Goal: Information Seeking & Learning: Learn about a topic

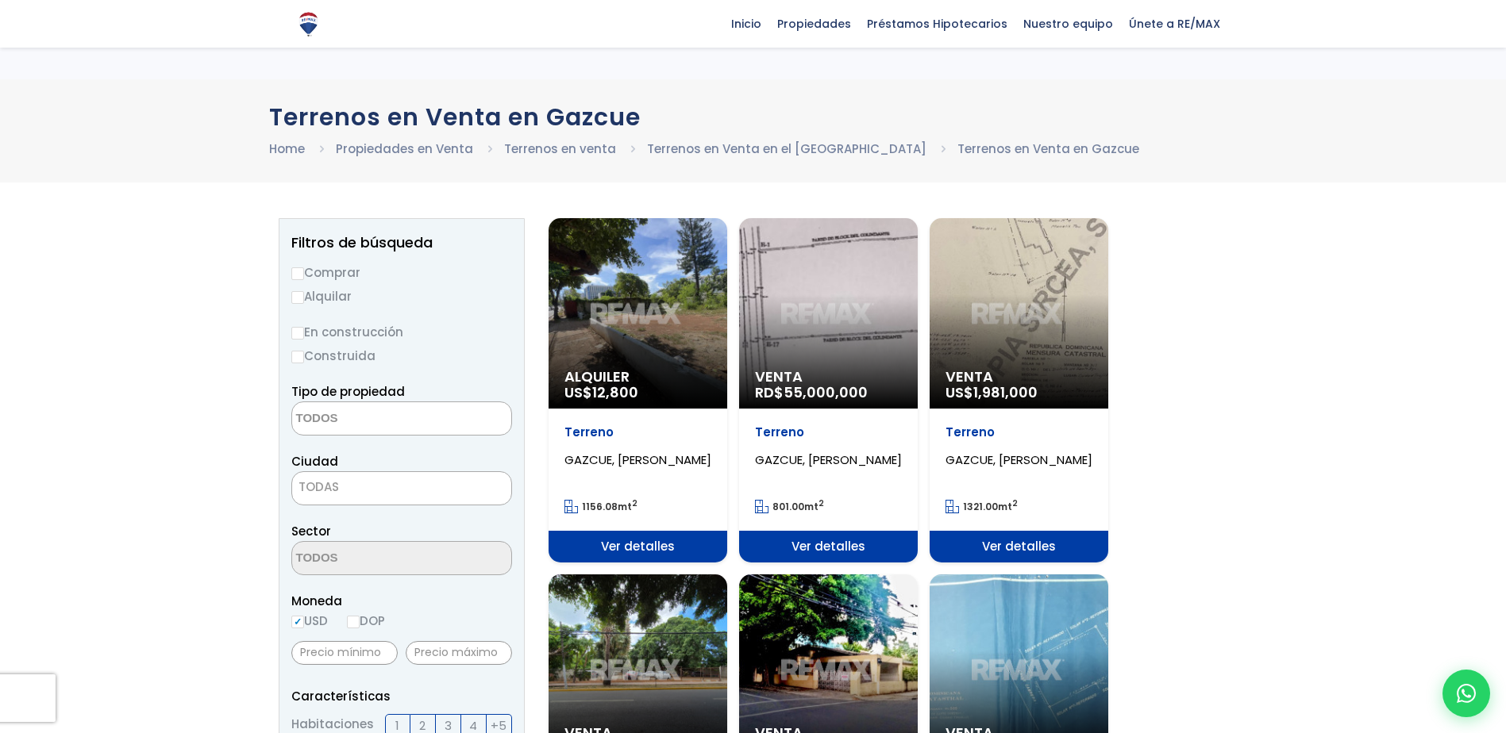
select select
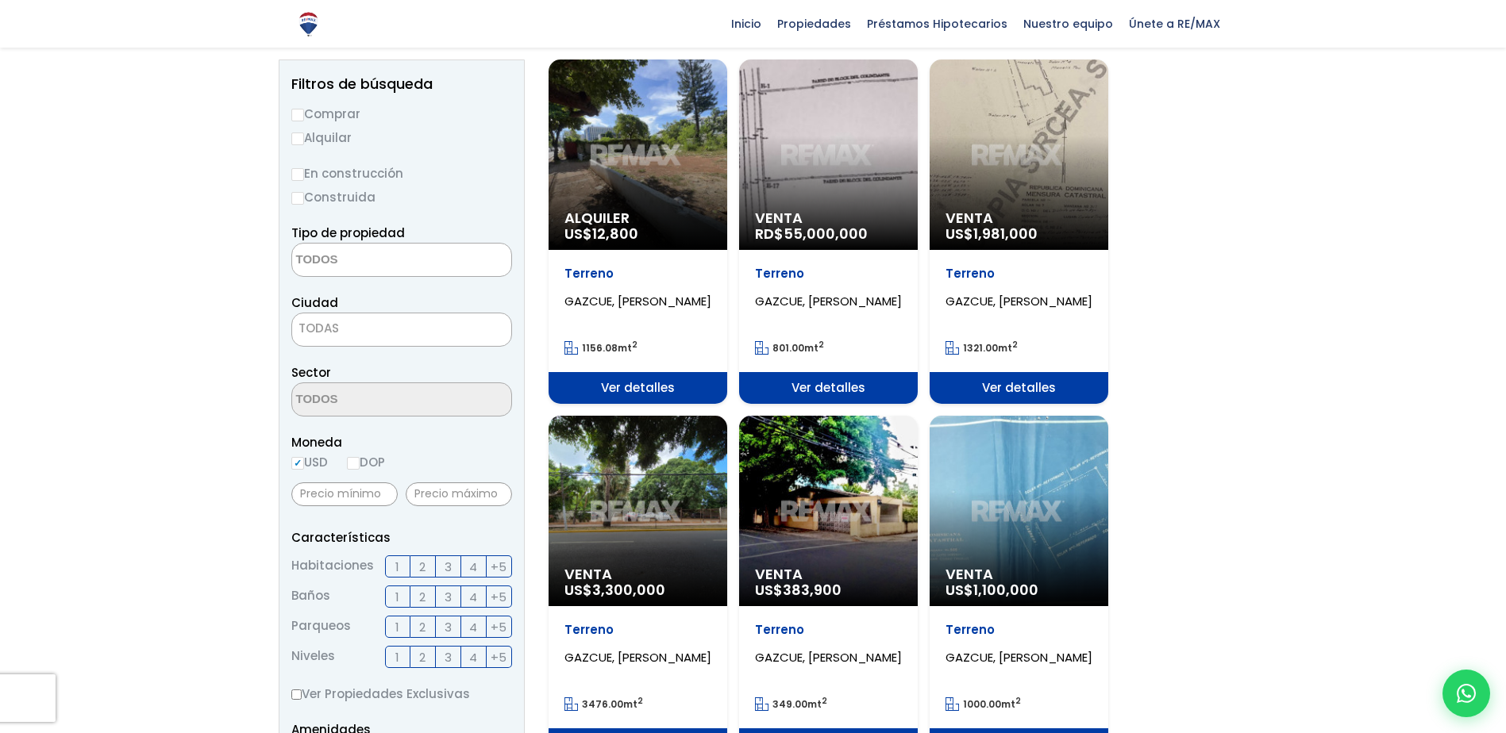
click at [916, 161] on div "Venta RD$ 55,000,000" at bounding box center [828, 155] width 179 height 190
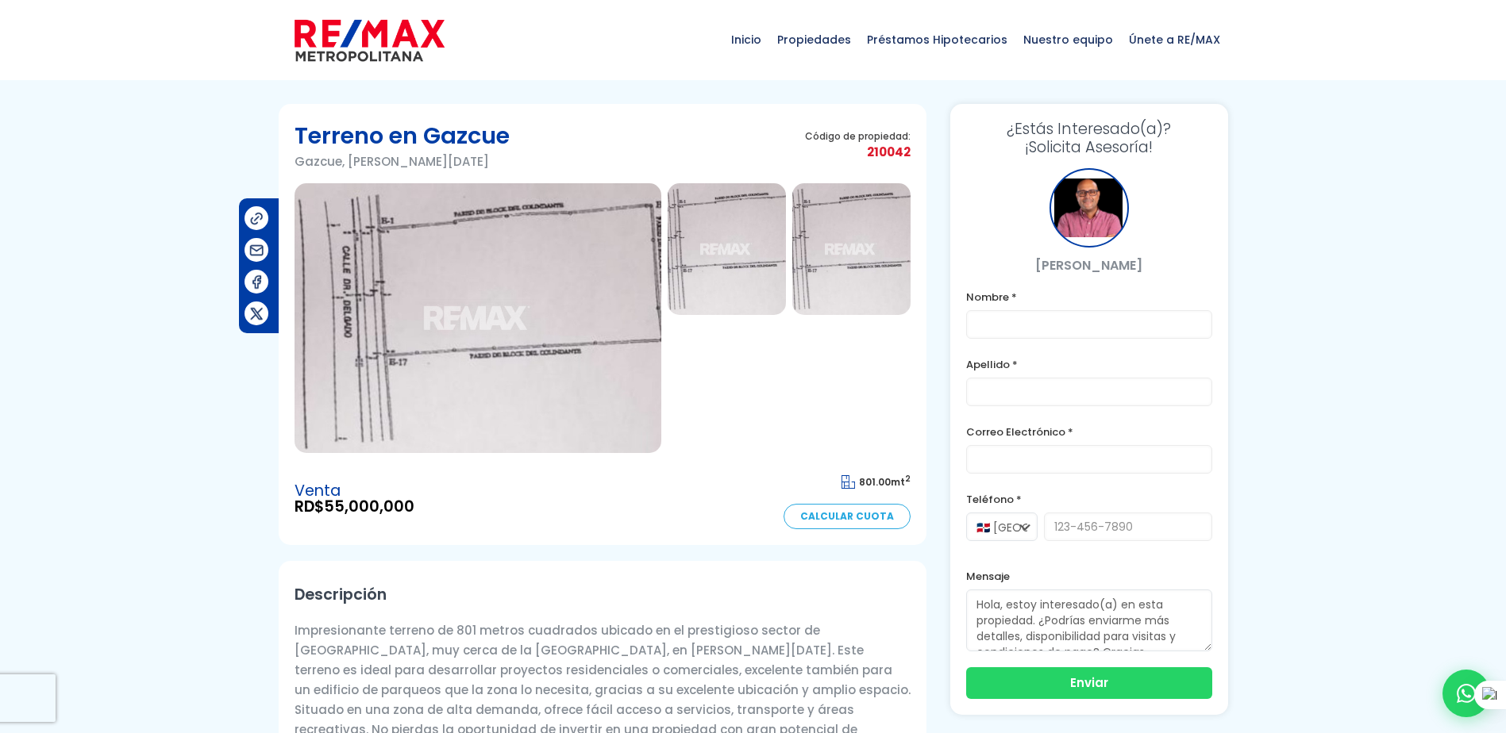
click at [517, 245] on img at bounding box center [477, 318] width 367 height 270
click at [724, 224] on img at bounding box center [727, 249] width 118 height 132
click at [531, 319] on img at bounding box center [477, 318] width 367 height 270
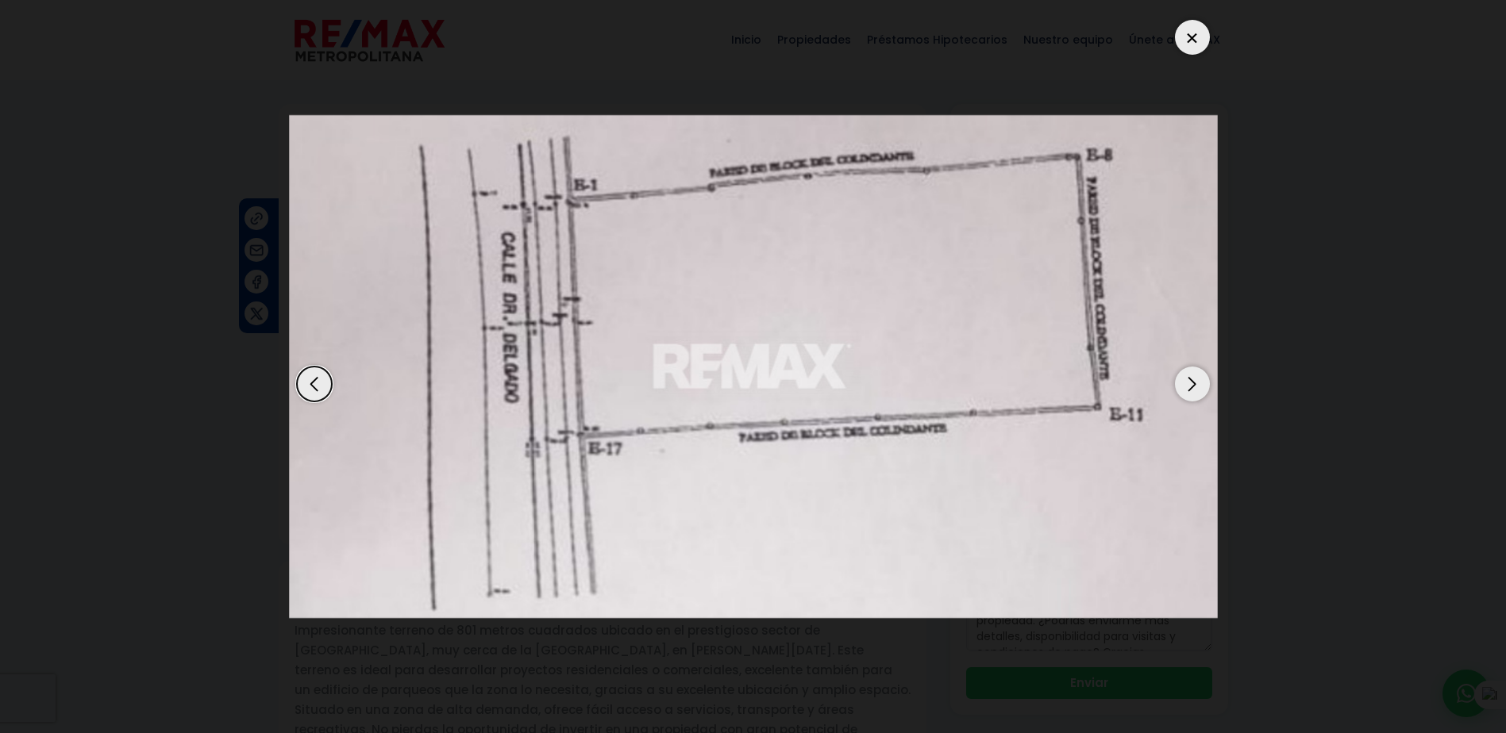
click at [277, 110] on dialog at bounding box center [753, 366] width 952 height 733
click at [1183, 40] on div at bounding box center [1192, 37] width 35 height 35
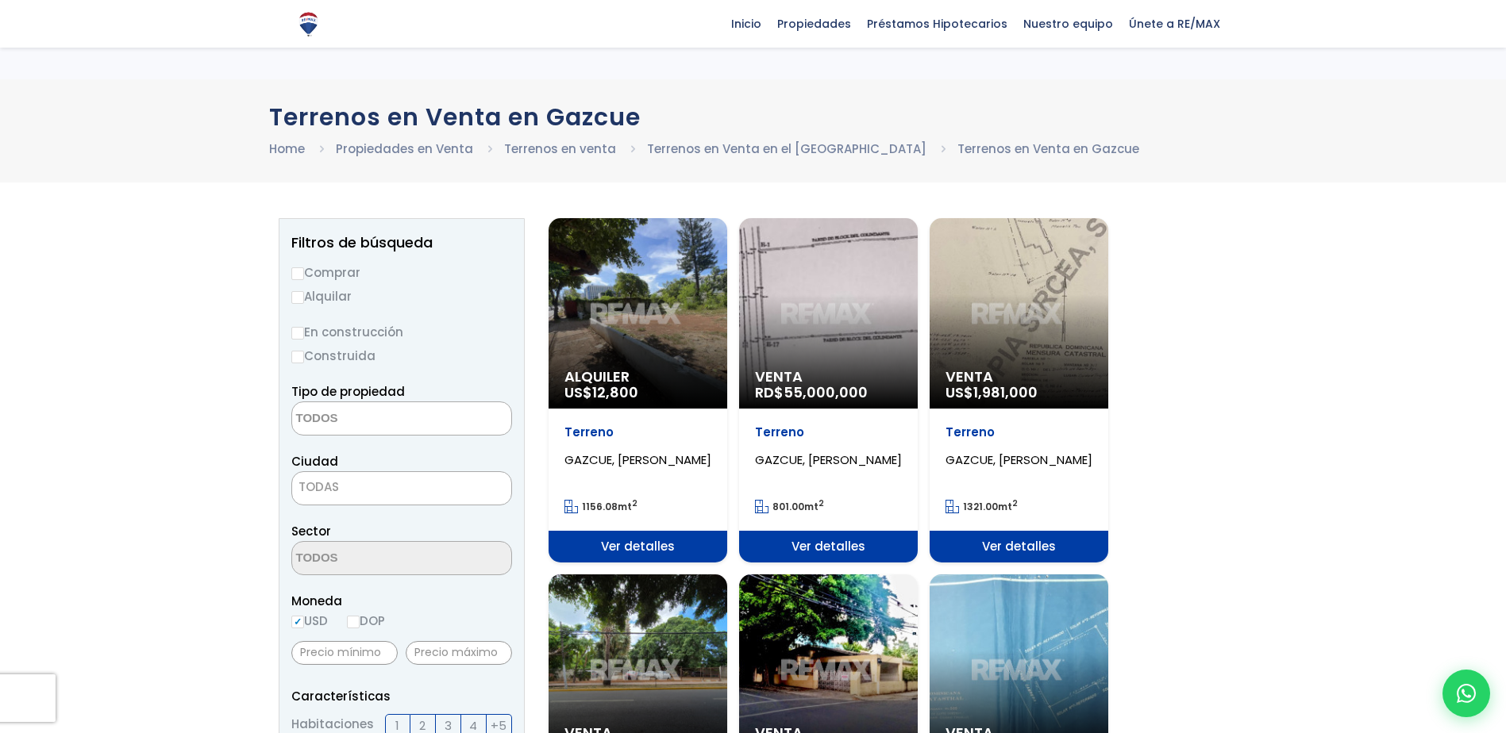
select select
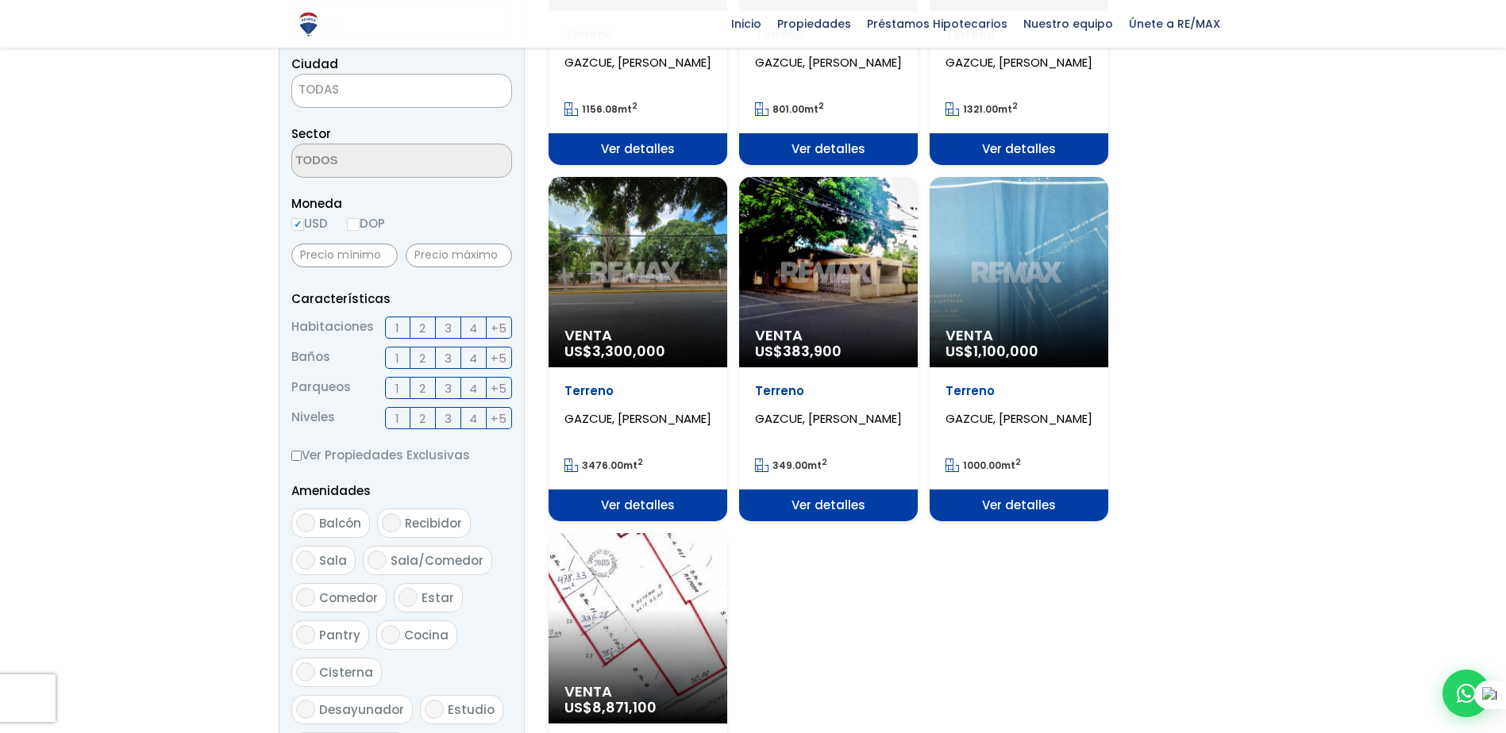
click at [669, 510] on span "Ver detalles" at bounding box center [637, 506] width 179 height 32
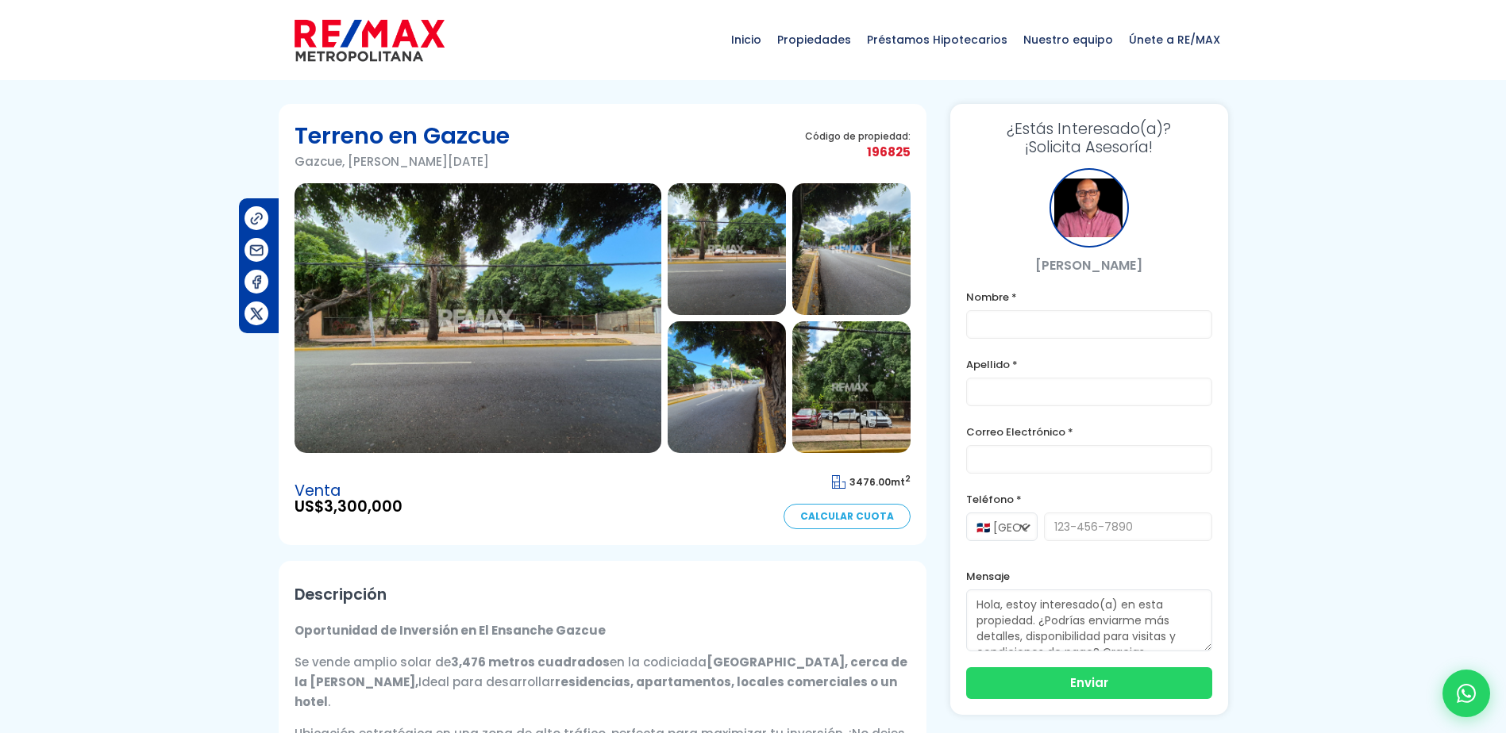
click at [534, 325] on img at bounding box center [477, 318] width 367 height 270
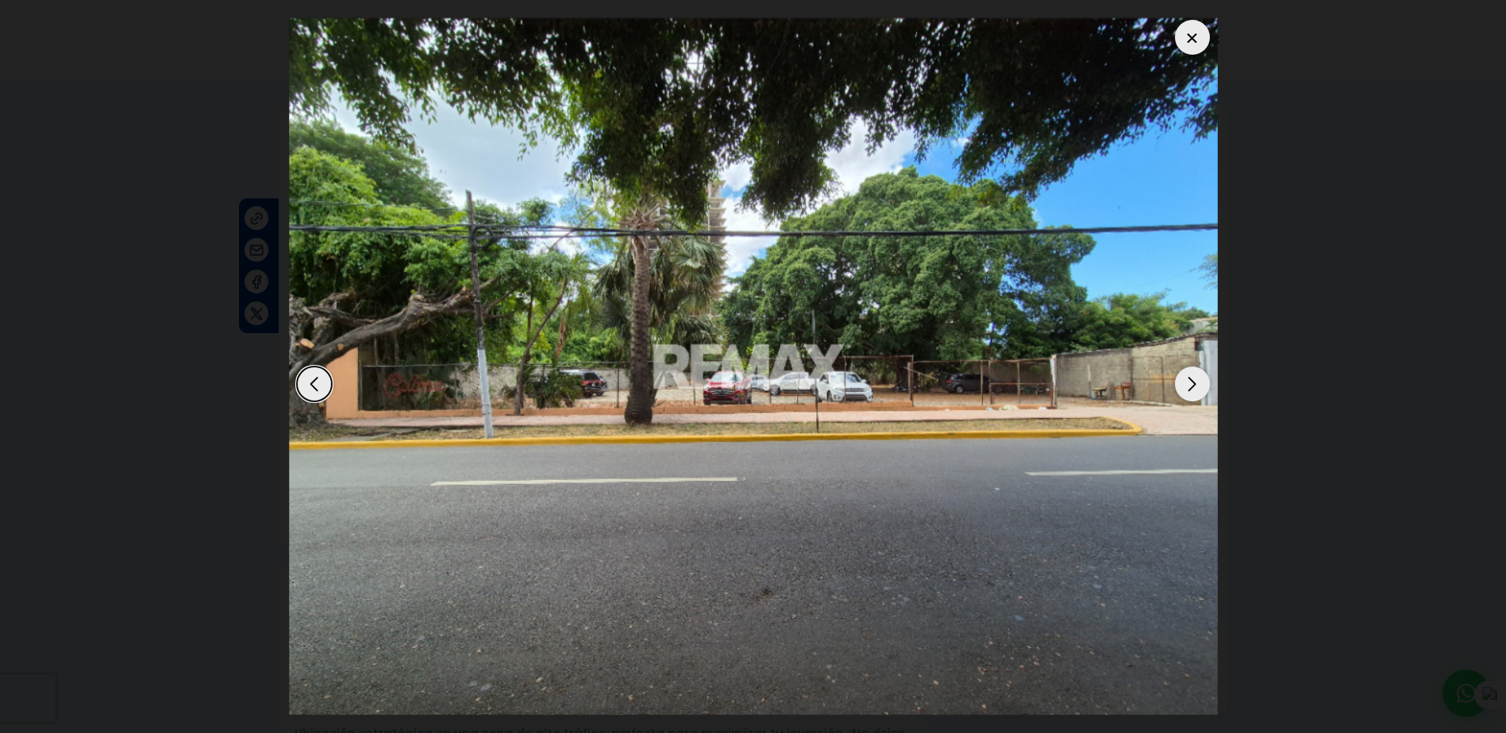
click at [1197, 378] on div "Next slide" at bounding box center [1192, 384] width 35 height 35
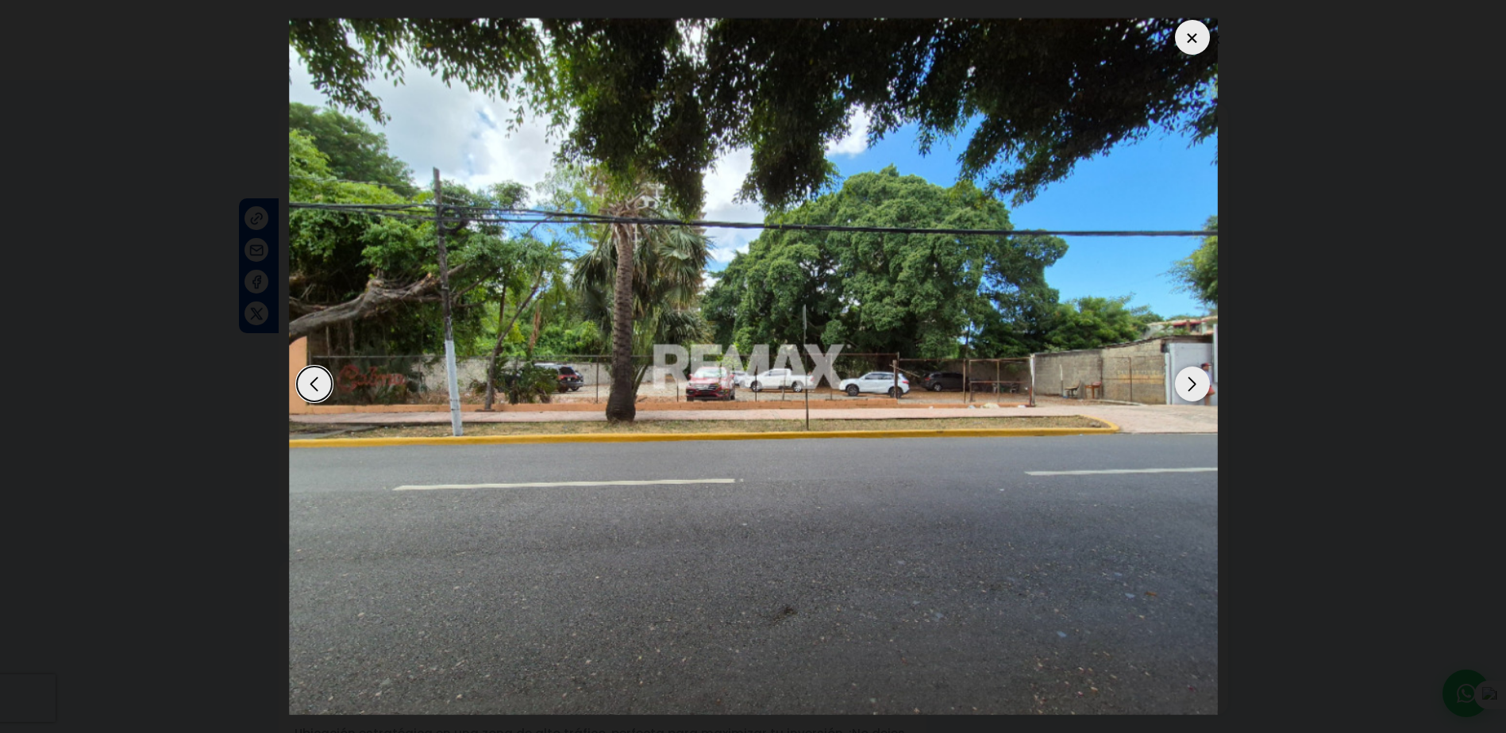
click at [1197, 378] on div "Next slide" at bounding box center [1192, 384] width 35 height 35
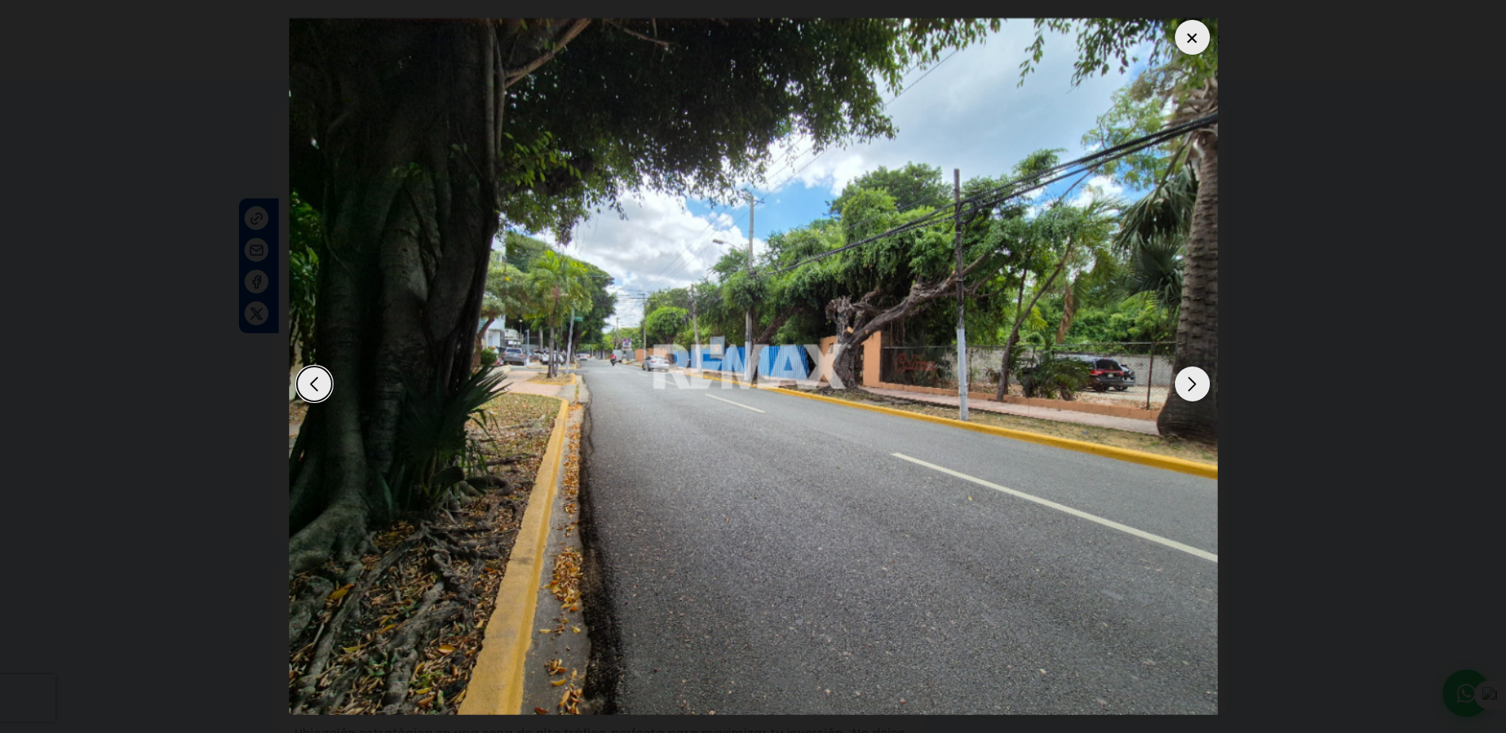
click at [1197, 378] on div "Next slide" at bounding box center [1192, 384] width 35 height 35
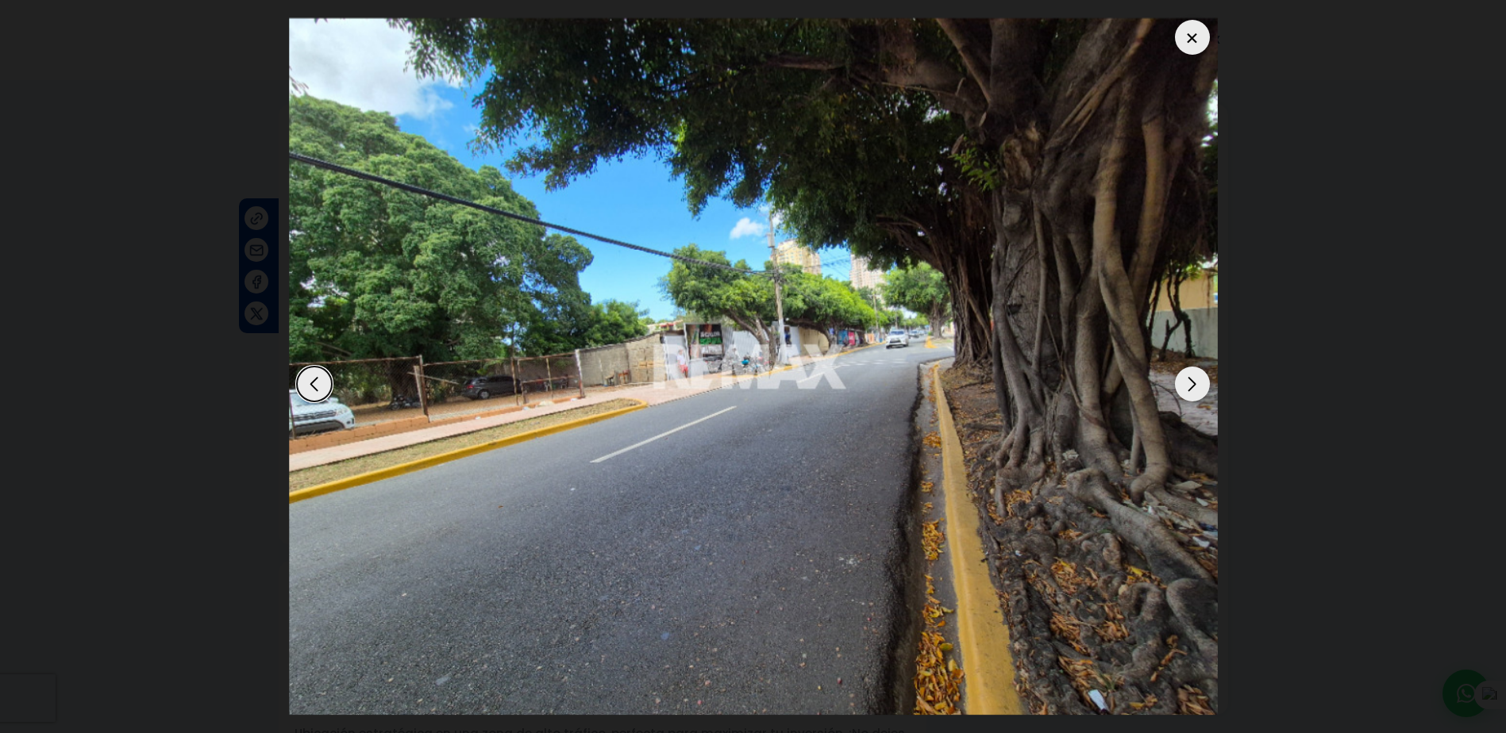
click at [1197, 378] on div "Next slide" at bounding box center [1192, 384] width 35 height 35
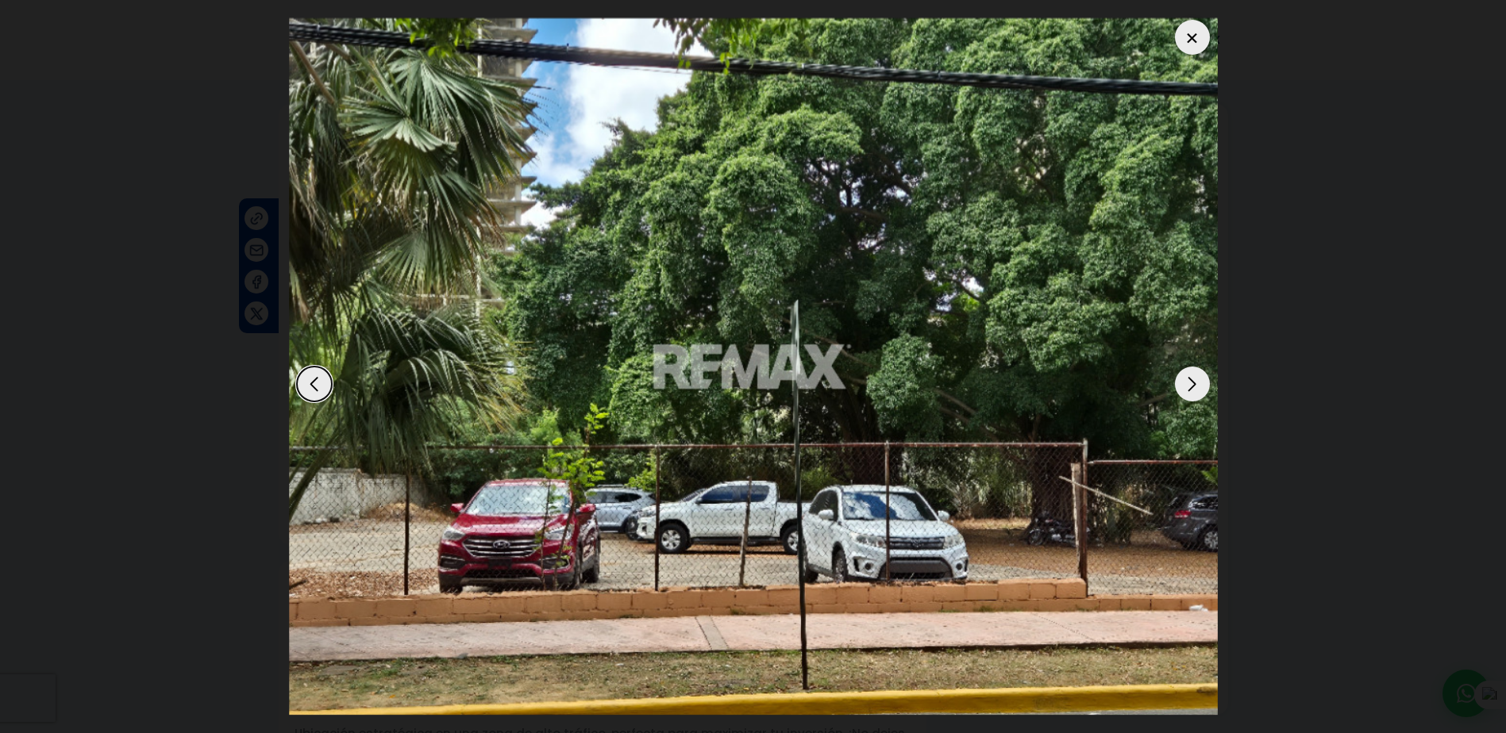
click at [1197, 378] on div "Next slide" at bounding box center [1192, 384] width 35 height 35
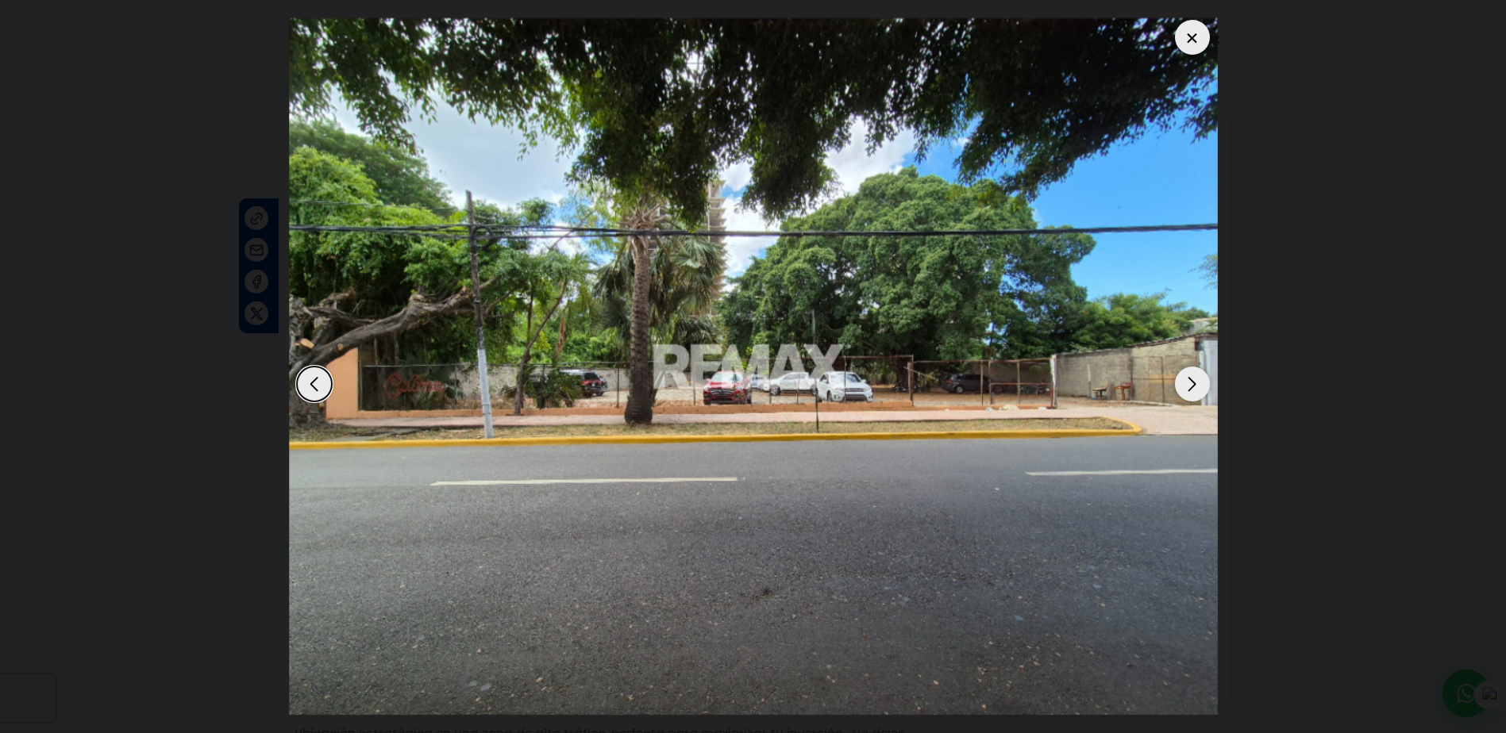
click at [1197, 378] on div "Next slide" at bounding box center [1192, 384] width 35 height 35
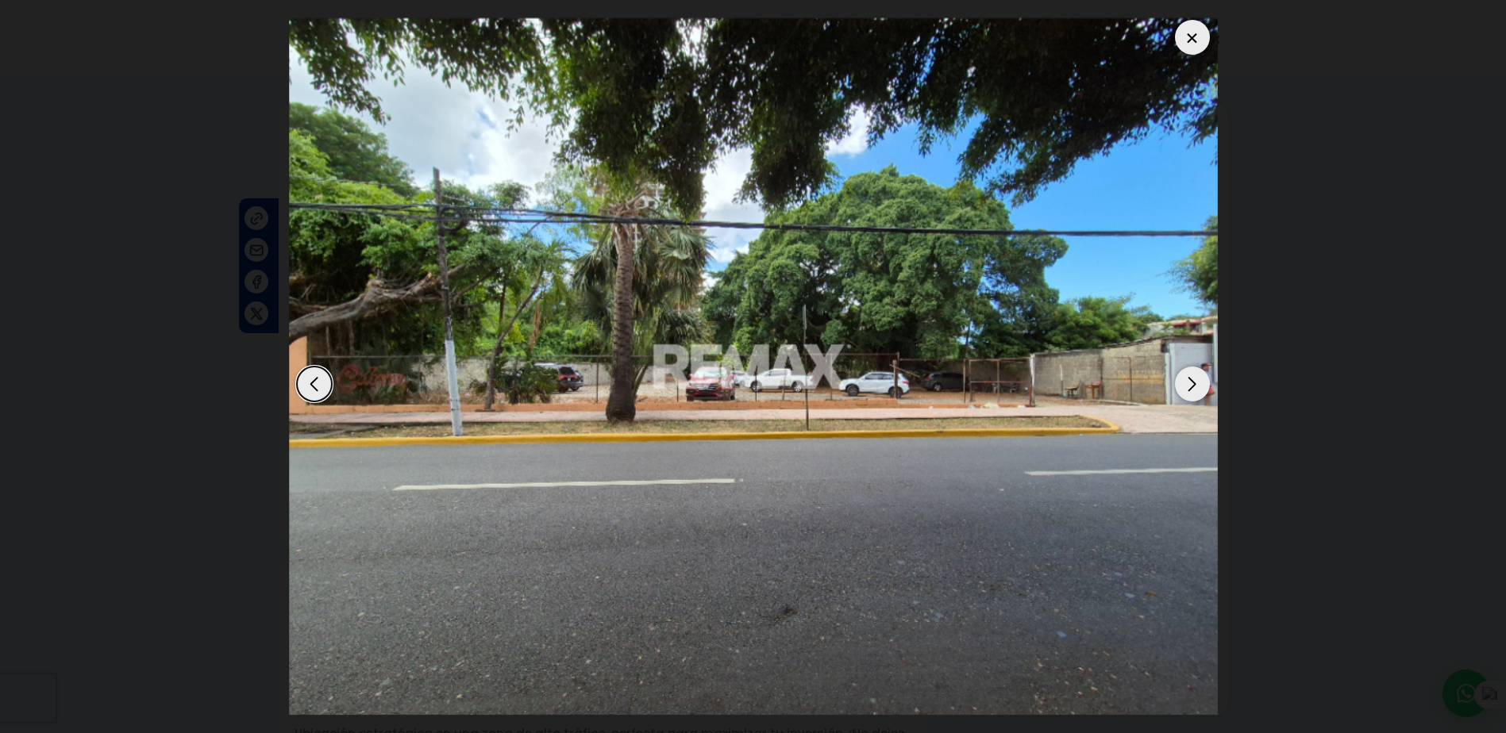
click at [1195, 29] on div at bounding box center [1192, 37] width 35 height 35
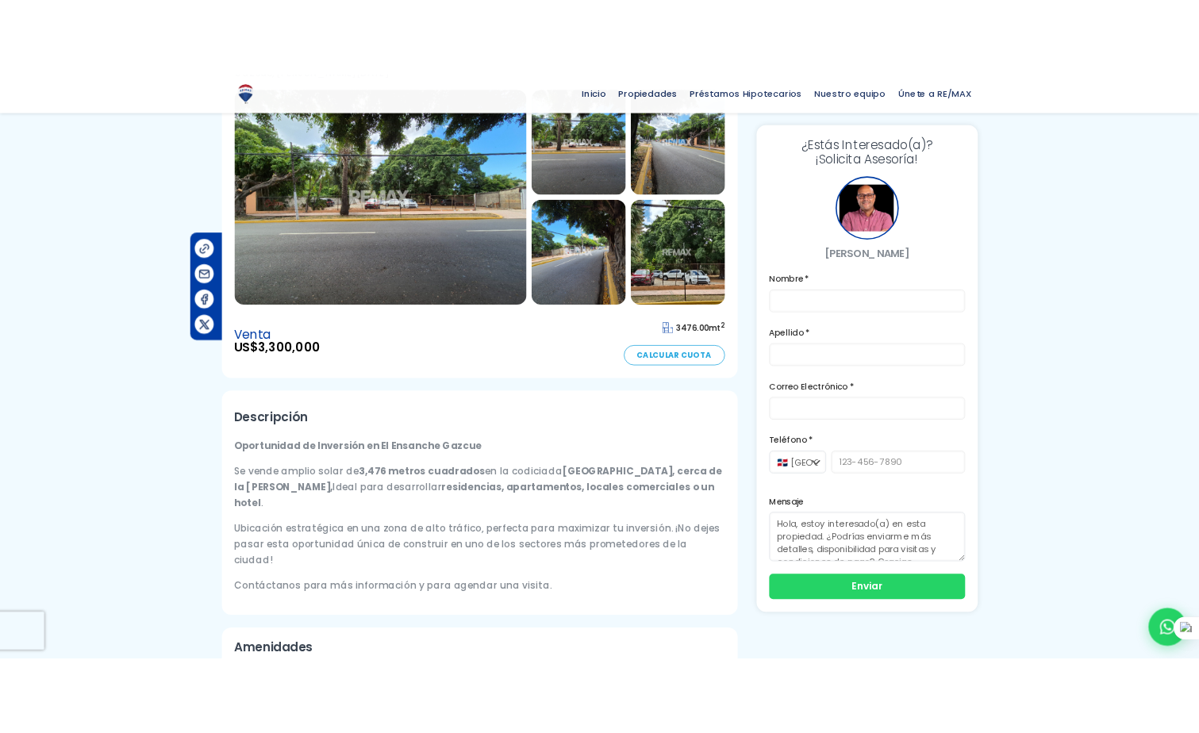
scroll to position [79, 0]
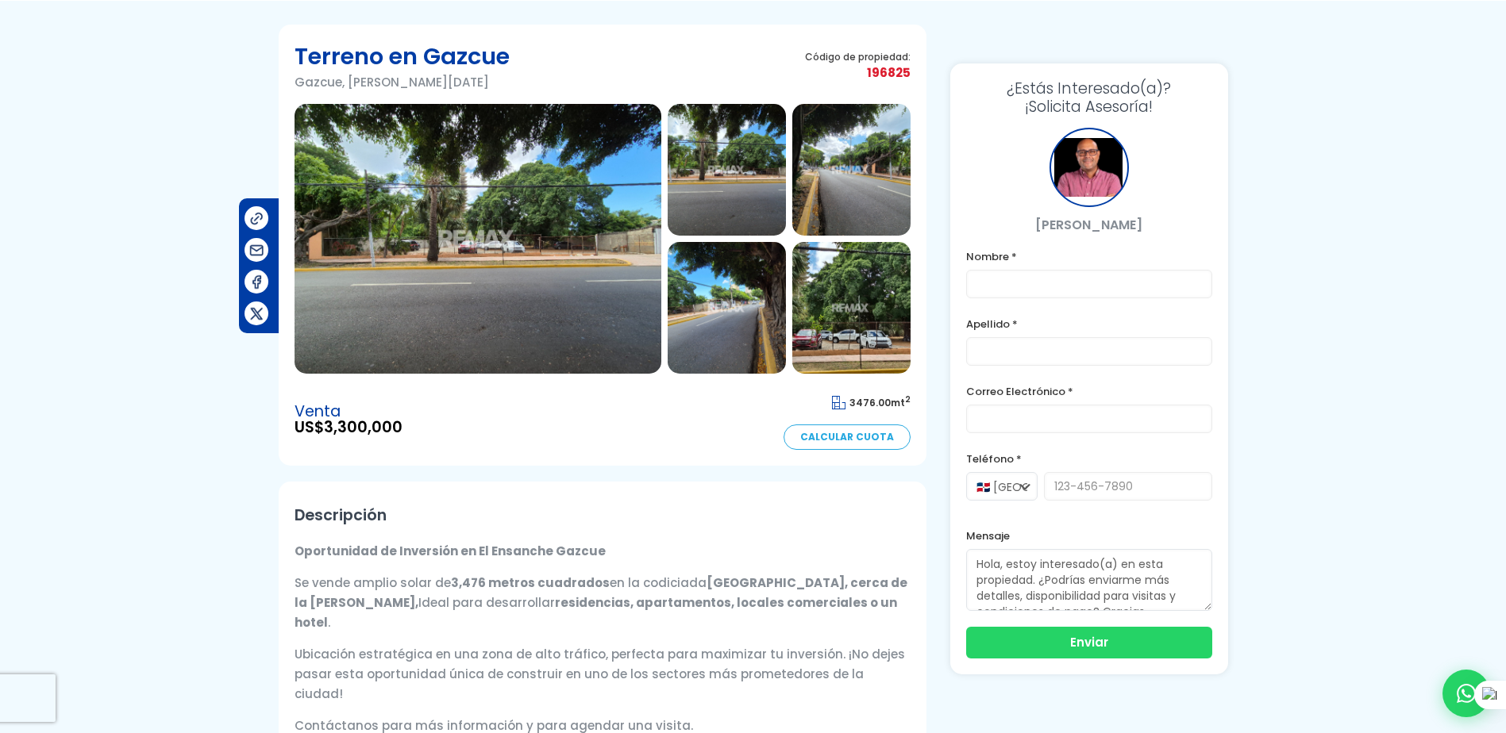
click at [525, 264] on img at bounding box center [477, 239] width 367 height 270
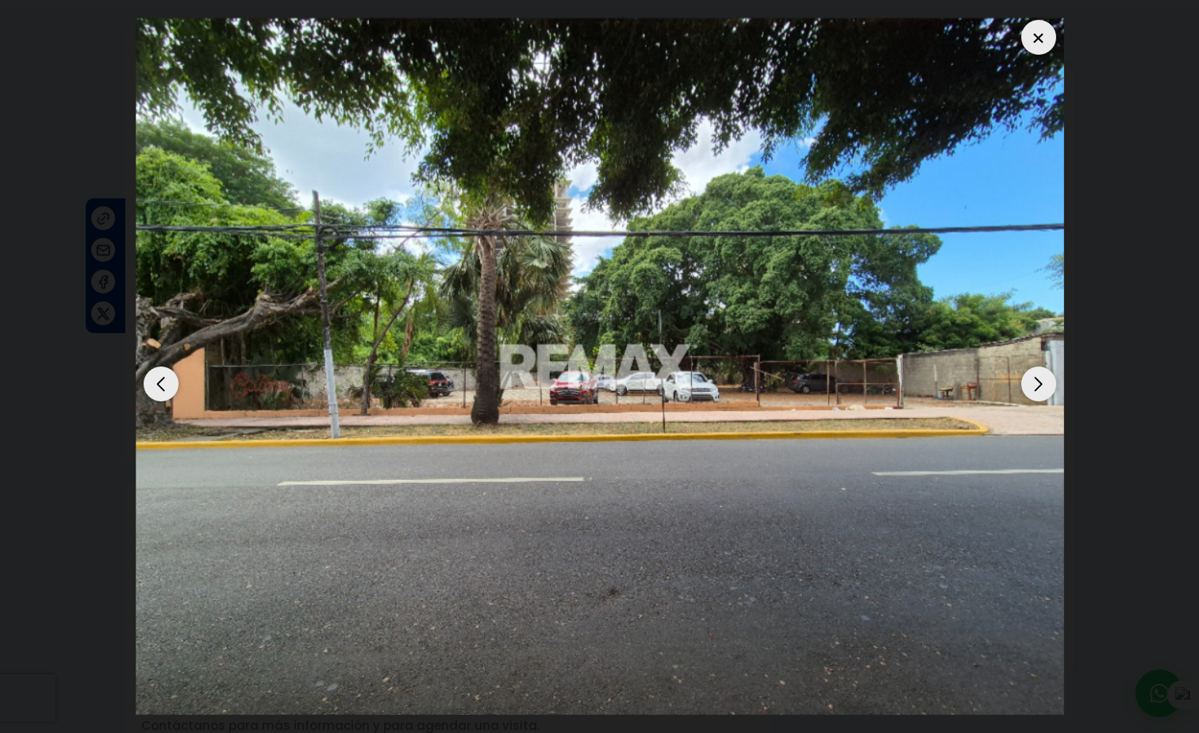
click at [1032, 44] on div at bounding box center [1039, 37] width 35 height 35
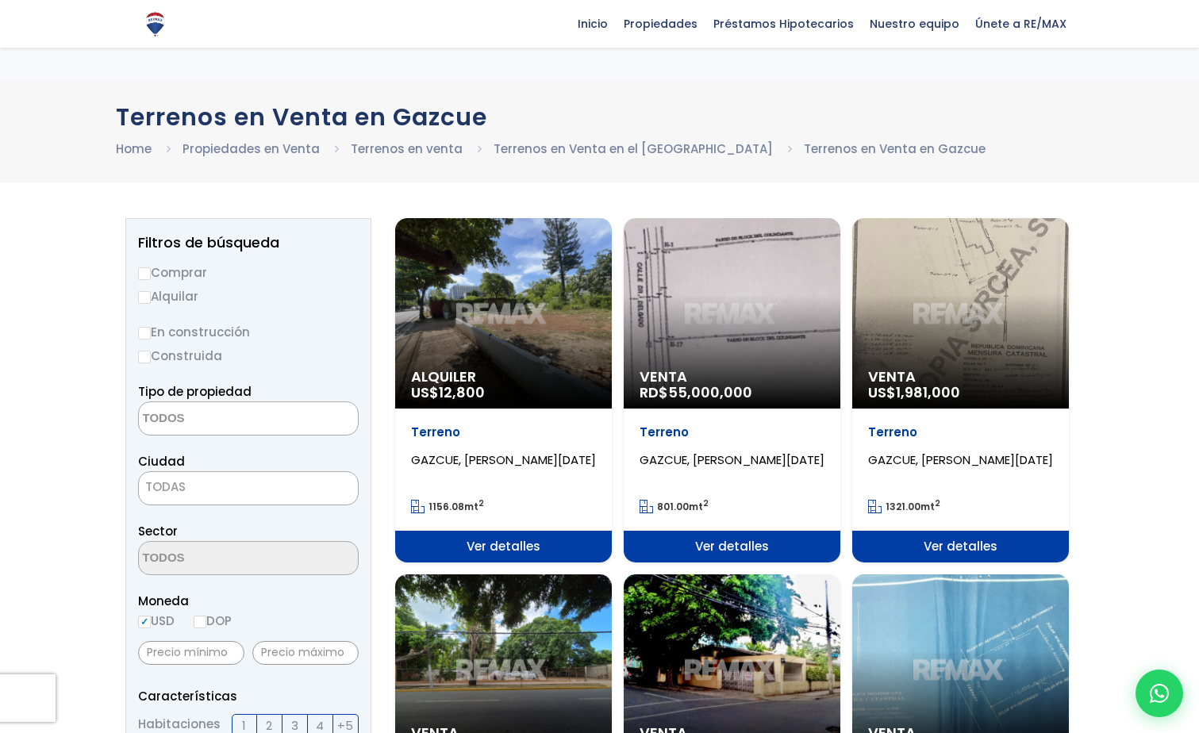
select select
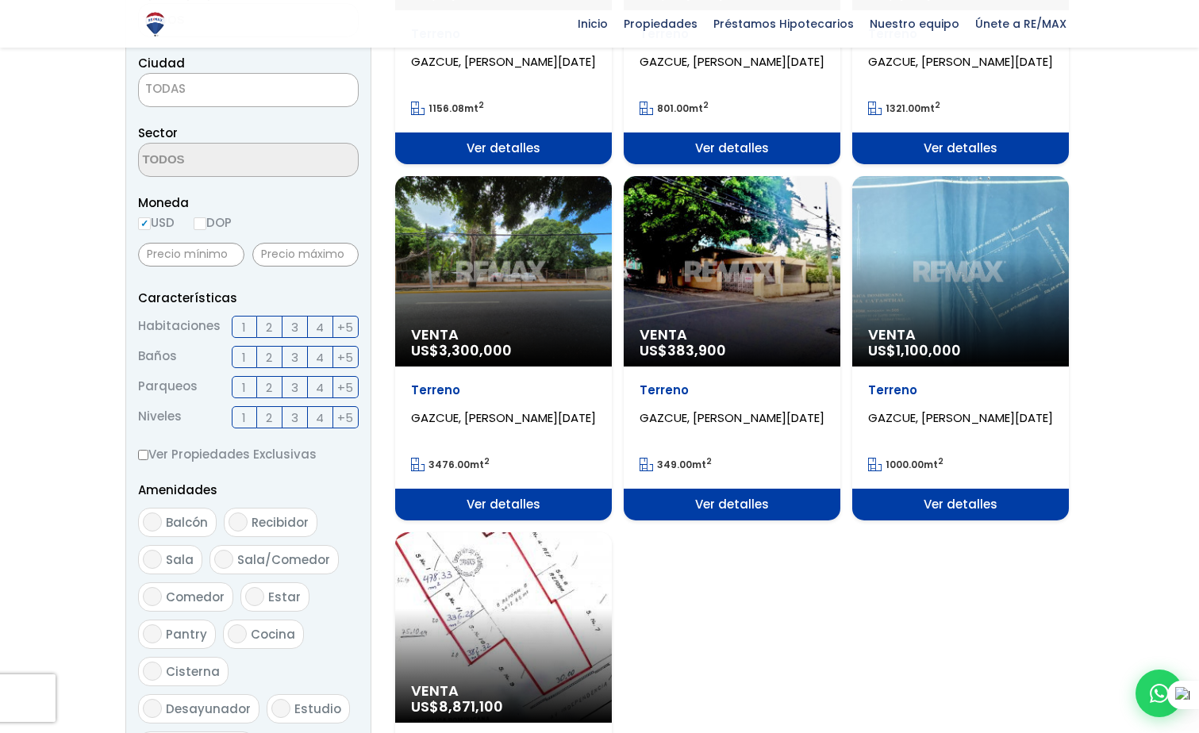
click at [84, 491] on div at bounding box center [599, 376] width 1199 height 1136
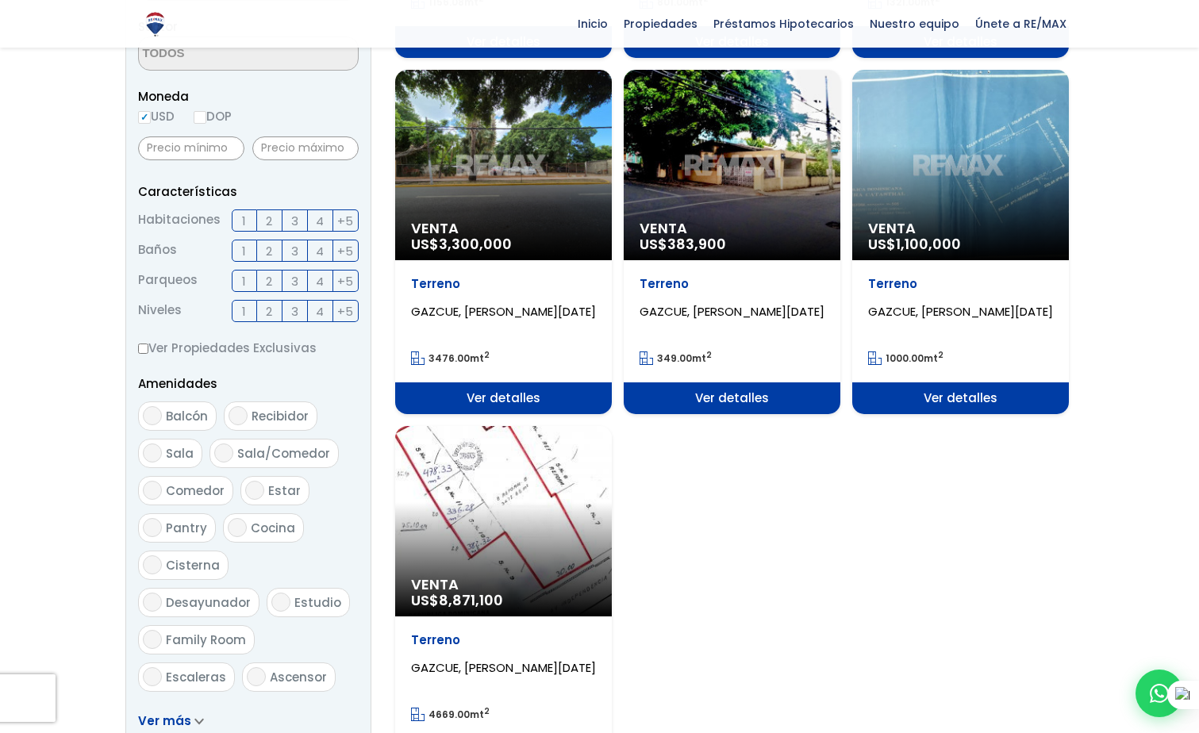
scroll to position [477, 0]
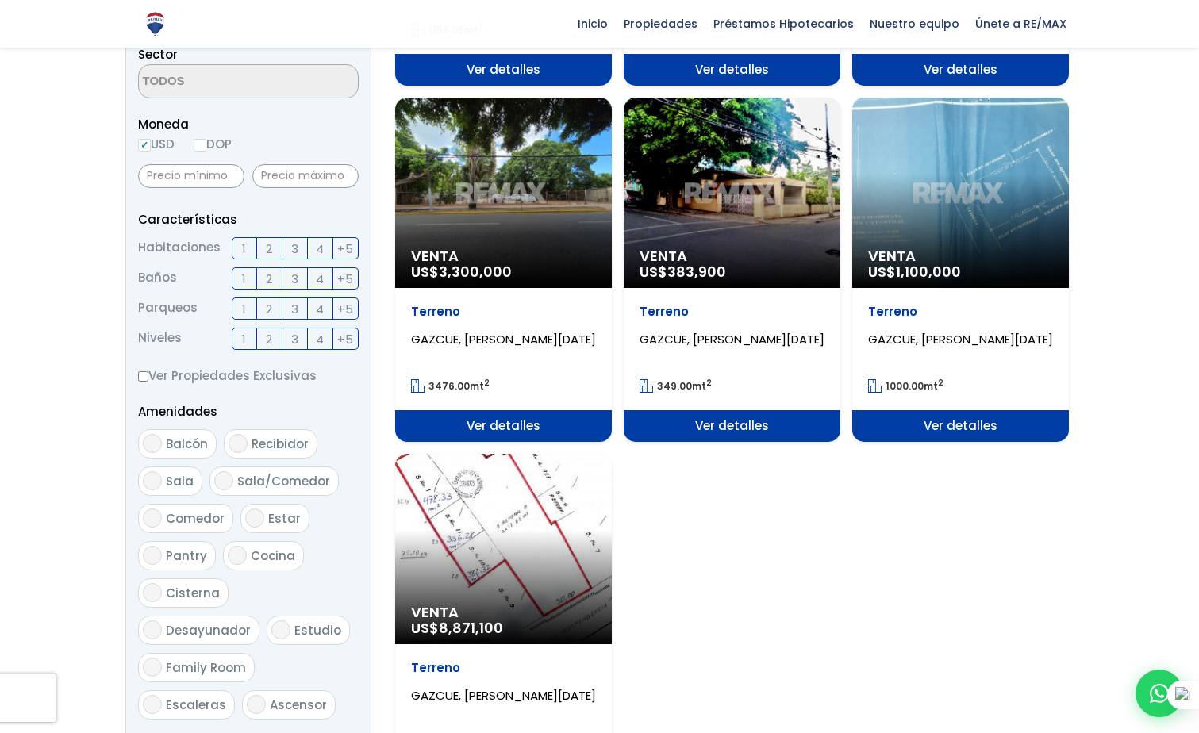
click at [945, 432] on span "Ver detalles" at bounding box center [960, 426] width 217 height 32
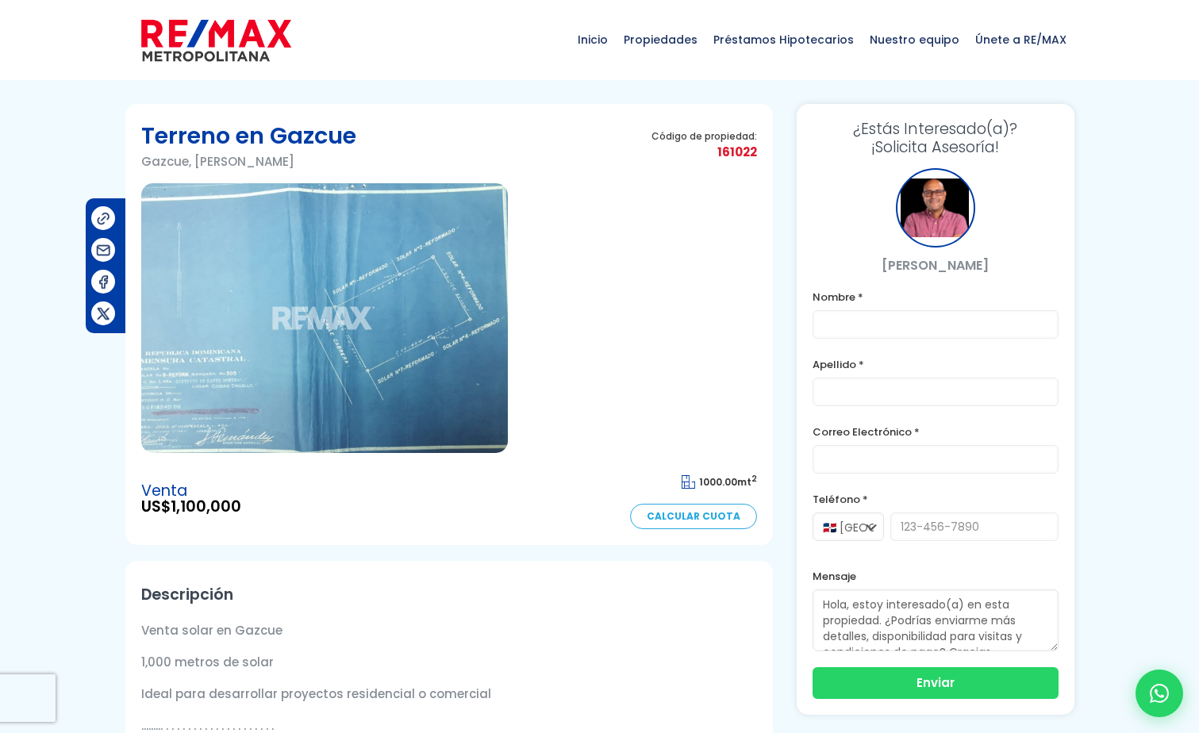
click at [422, 355] on img at bounding box center [324, 318] width 367 height 270
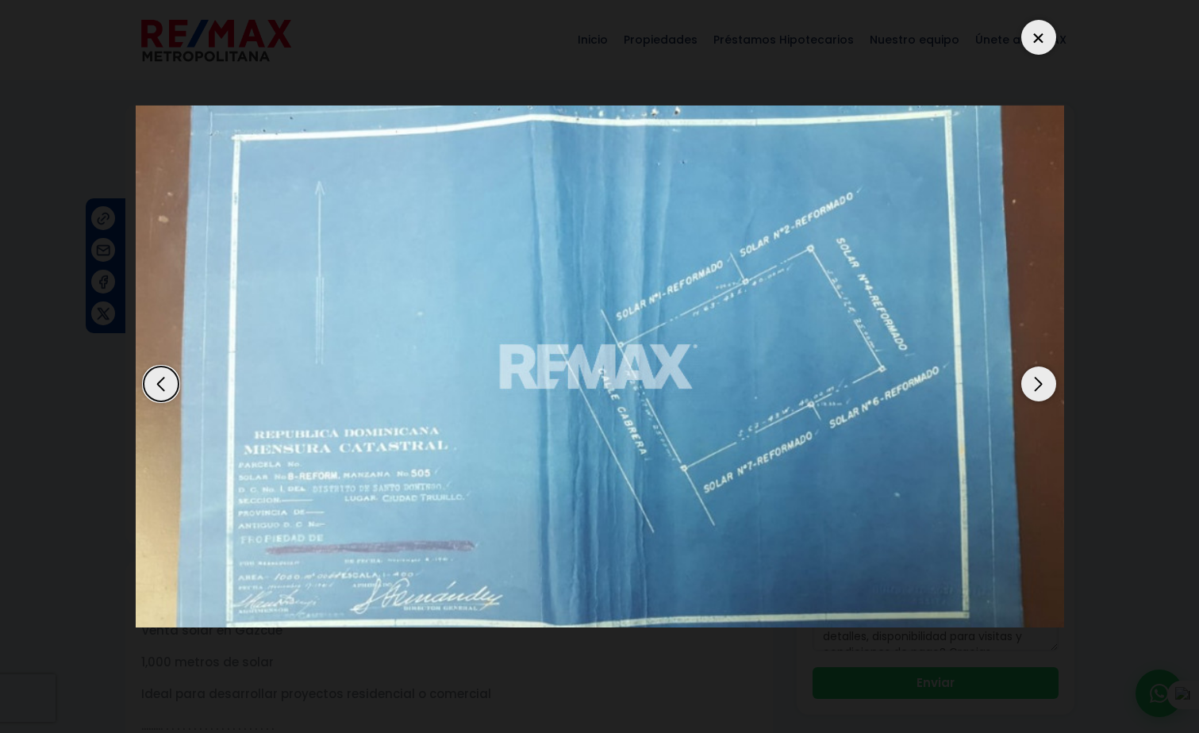
click at [1052, 40] on div at bounding box center [1039, 37] width 35 height 35
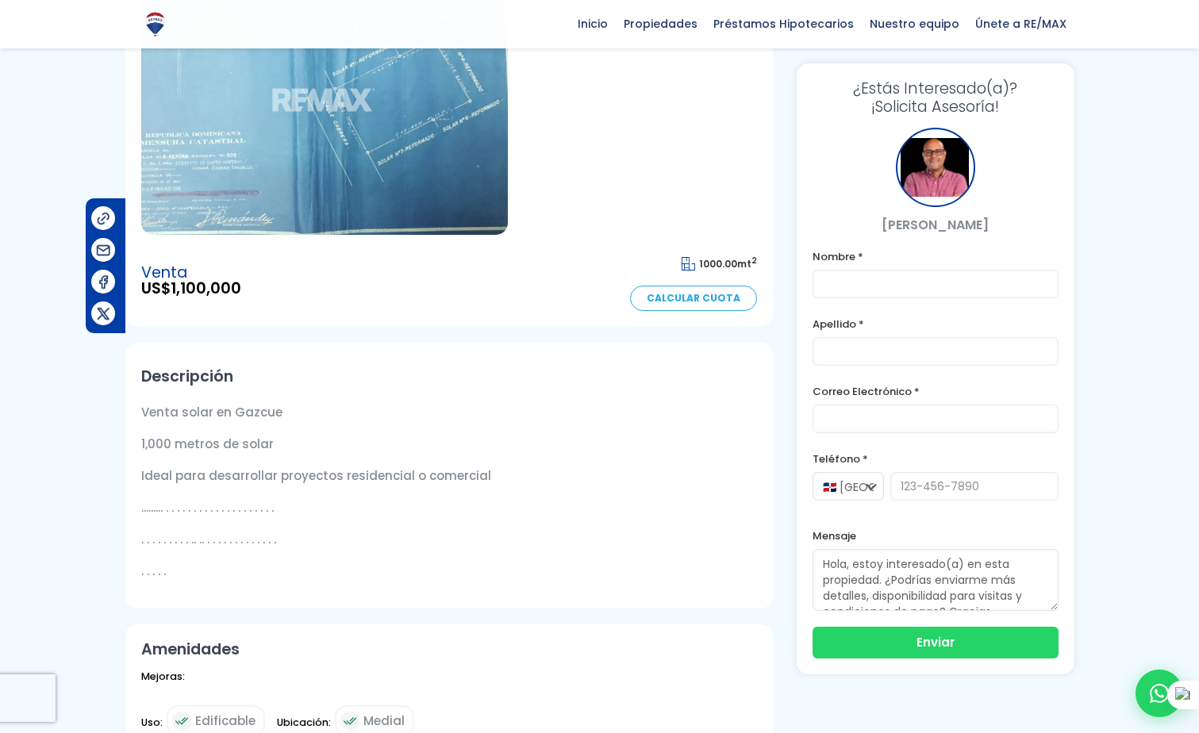
scroll to position [317, 0]
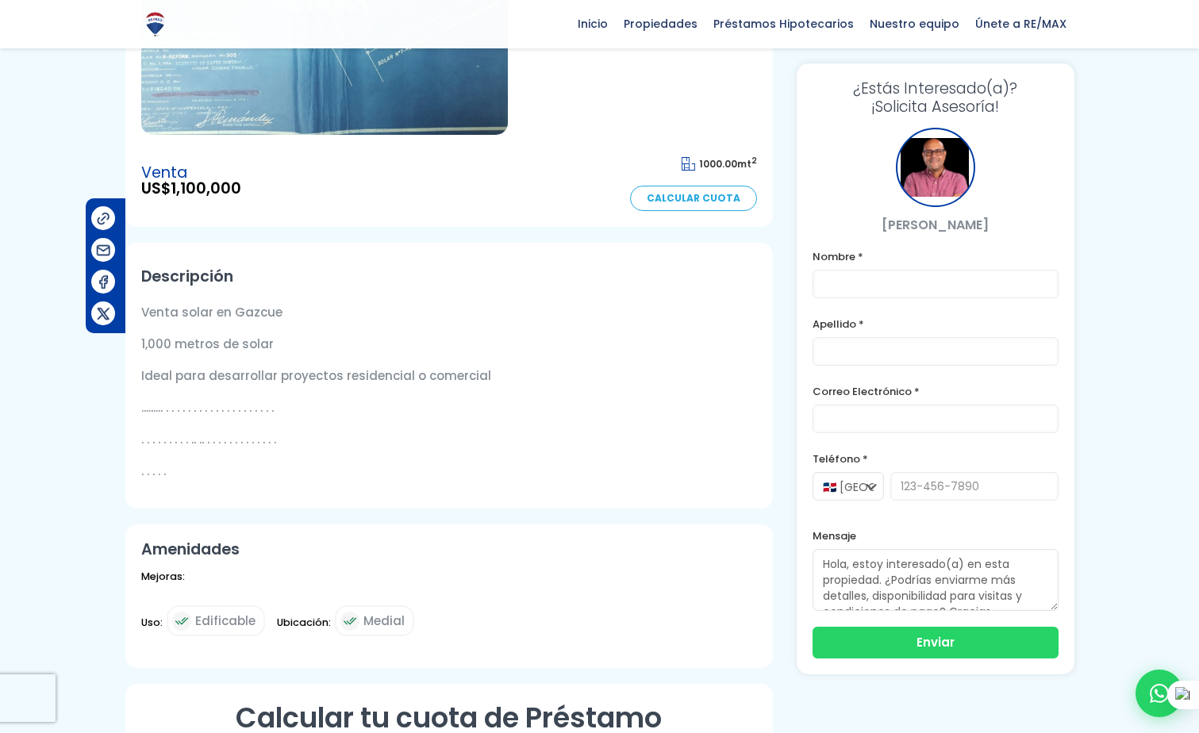
click at [577, 358] on div "Venta solar en Gazcue 1,000 metros de solar Ideal para desarrollar proyectos re…" at bounding box center [449, 391] width 616 height 179
